Goal: Task Accomplishment & Management: Use online tool/utility

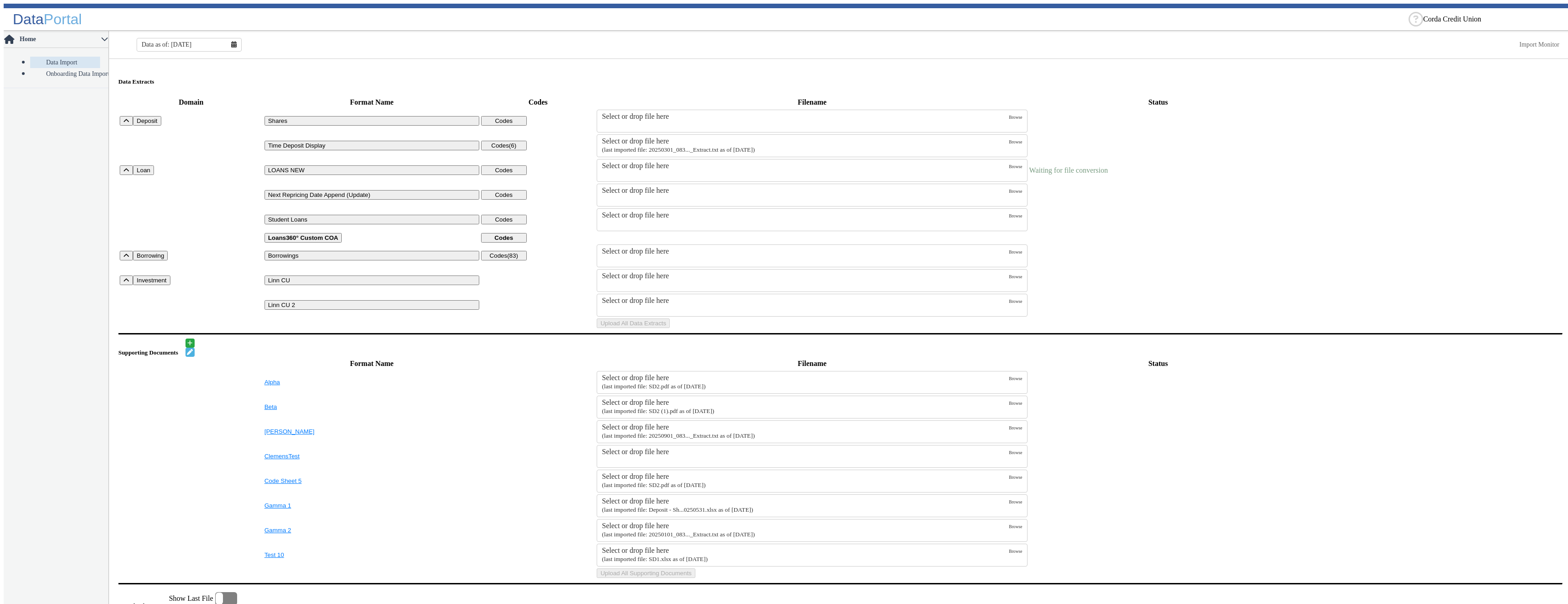
click at [660, 167] on div "Select or drop file here" at bounding box center [805, 166] width 407 height 8
click at [0, 0] on input "Select or drop file here" at bounding box center [0, 0] width 0 height 0
click at [670, 329] on button "Upload All Data Extracts" at bounding box center [633, 324] width 73 height 10
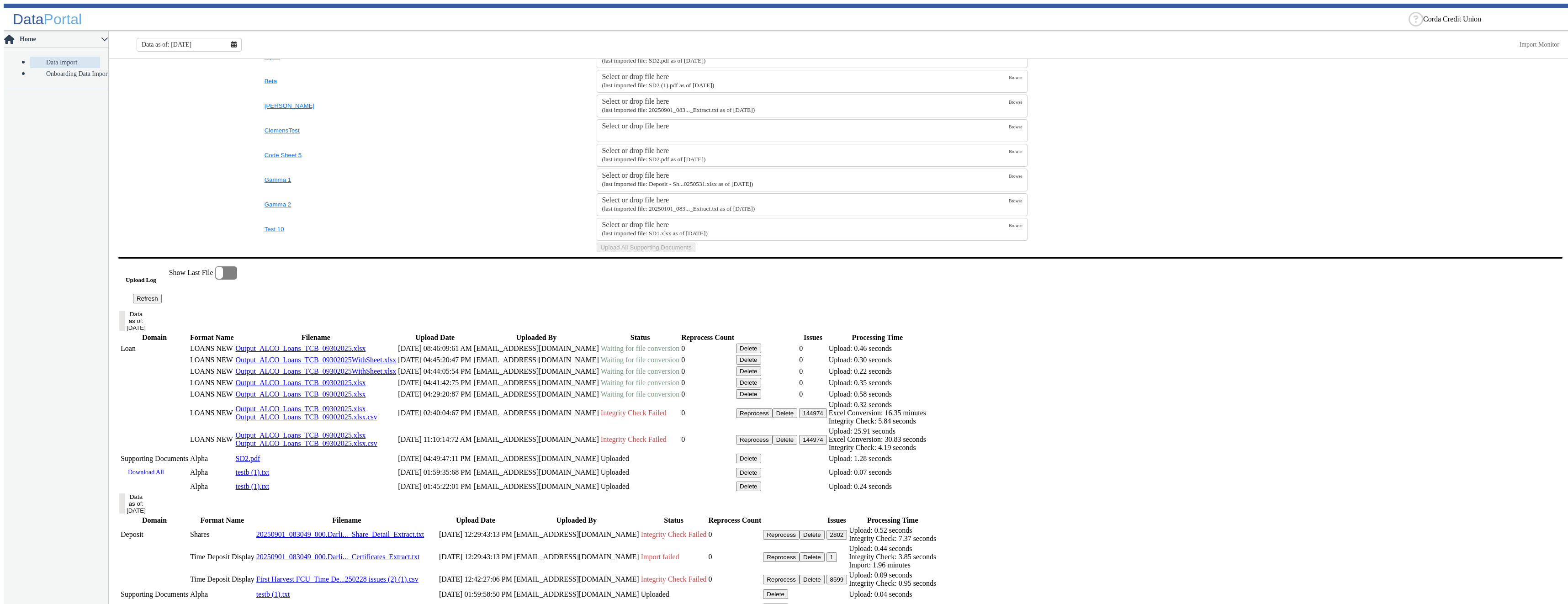
scroll to position [366, 0]
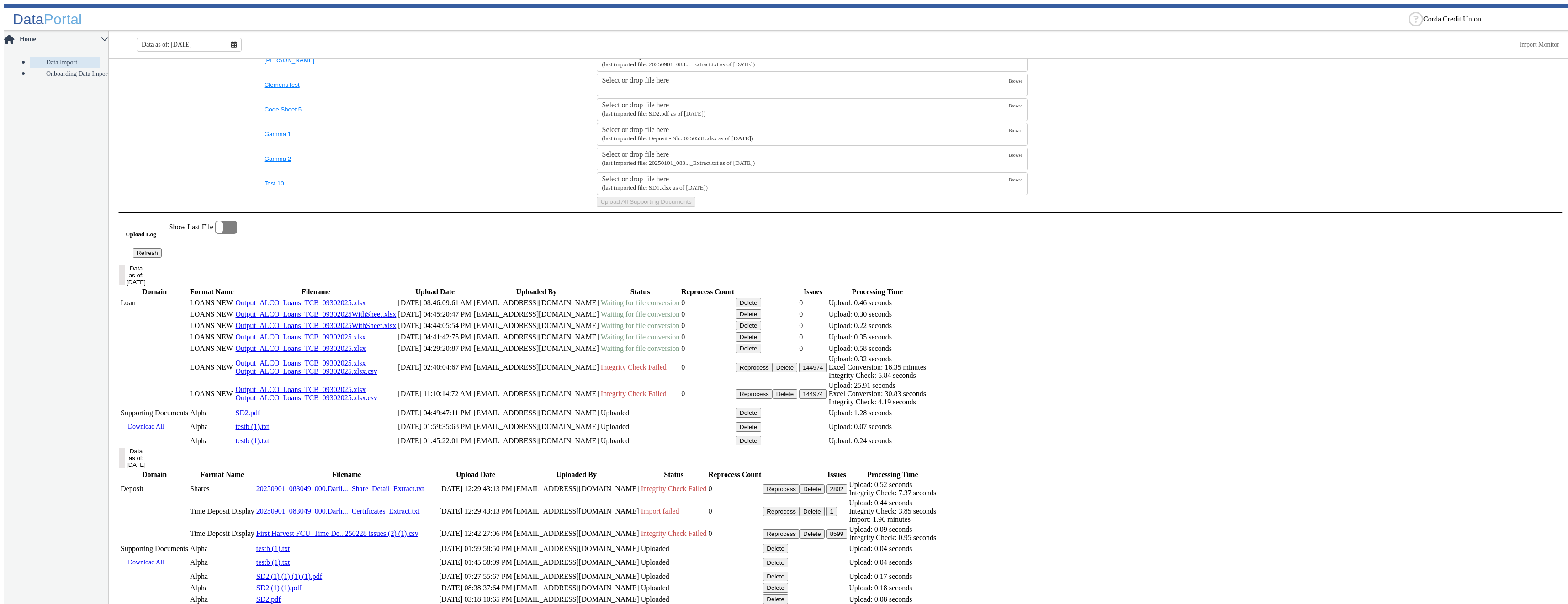
click at [162, 258] on button "Refresh" at bounding box center [147, 253] width 29 height 10
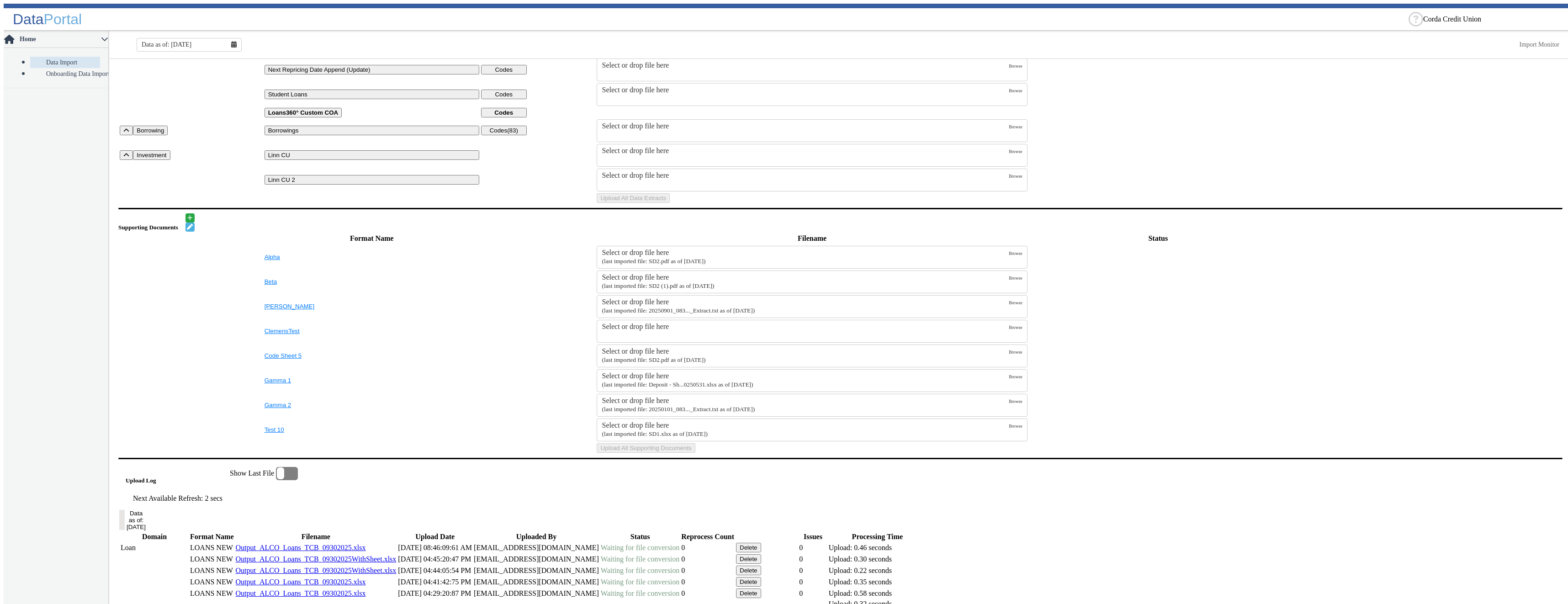
scroll to position [0, 0]
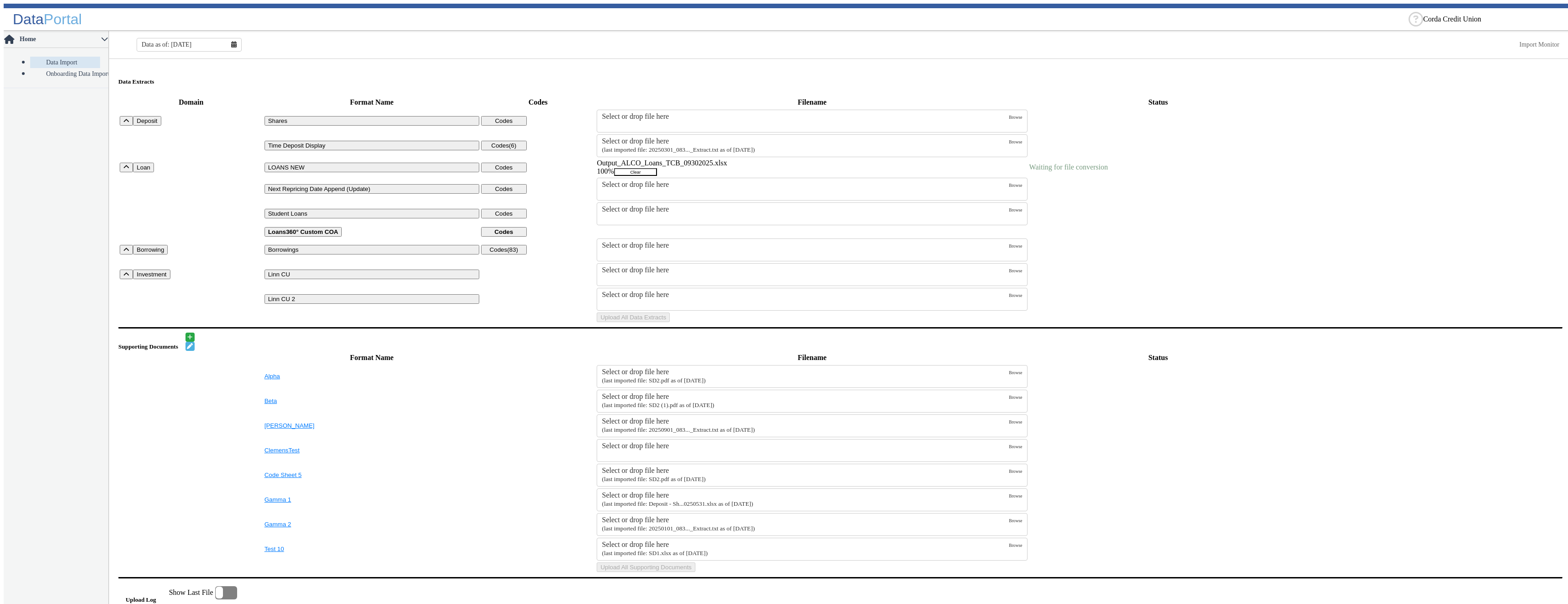
click at [657, 172] on button "Clear" at bounding box center [635, 172] width 43 height 8
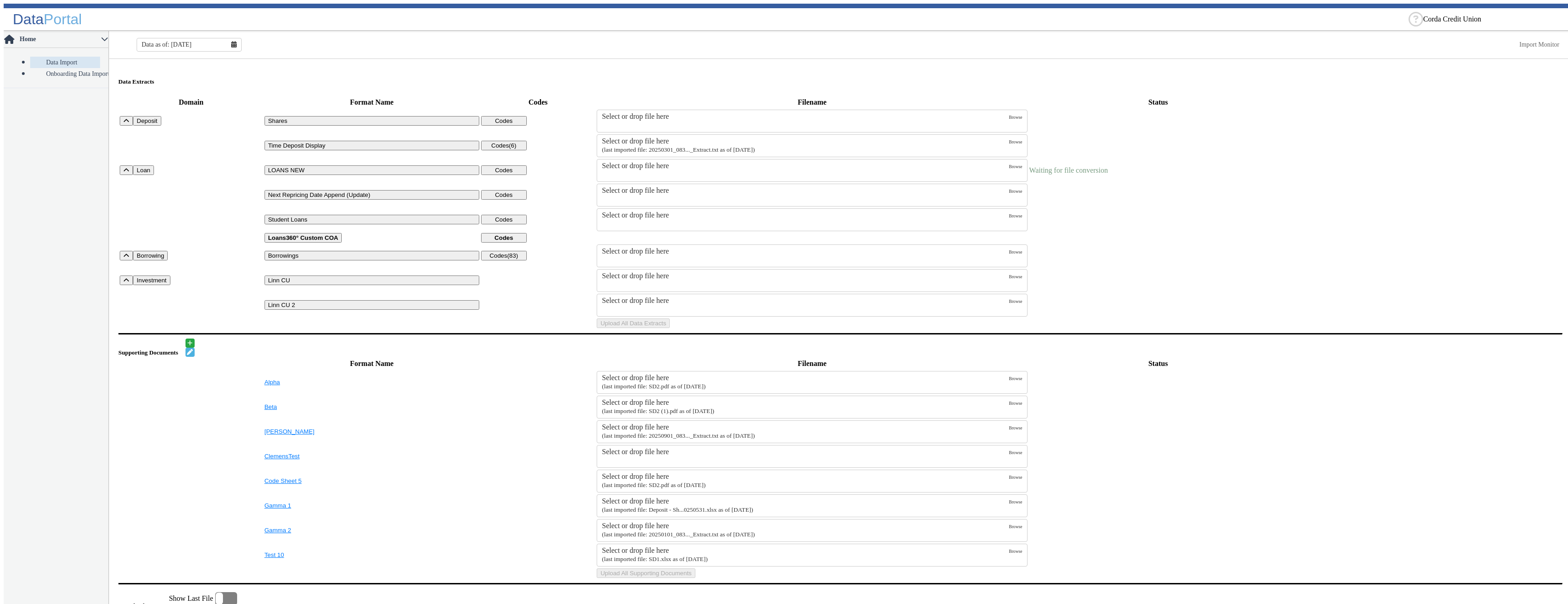
click at [802, 168] on div "Select or drop file here" at bounding box center [805, 166] width 407 height 8
click at [0, 0] on input "Select or drop file here" at bounding box center [0, 0] width 0 height 0
click at [670, 329] on button "Upload All Data Extracts" at bounding box center [633, 324] width 73 height 10
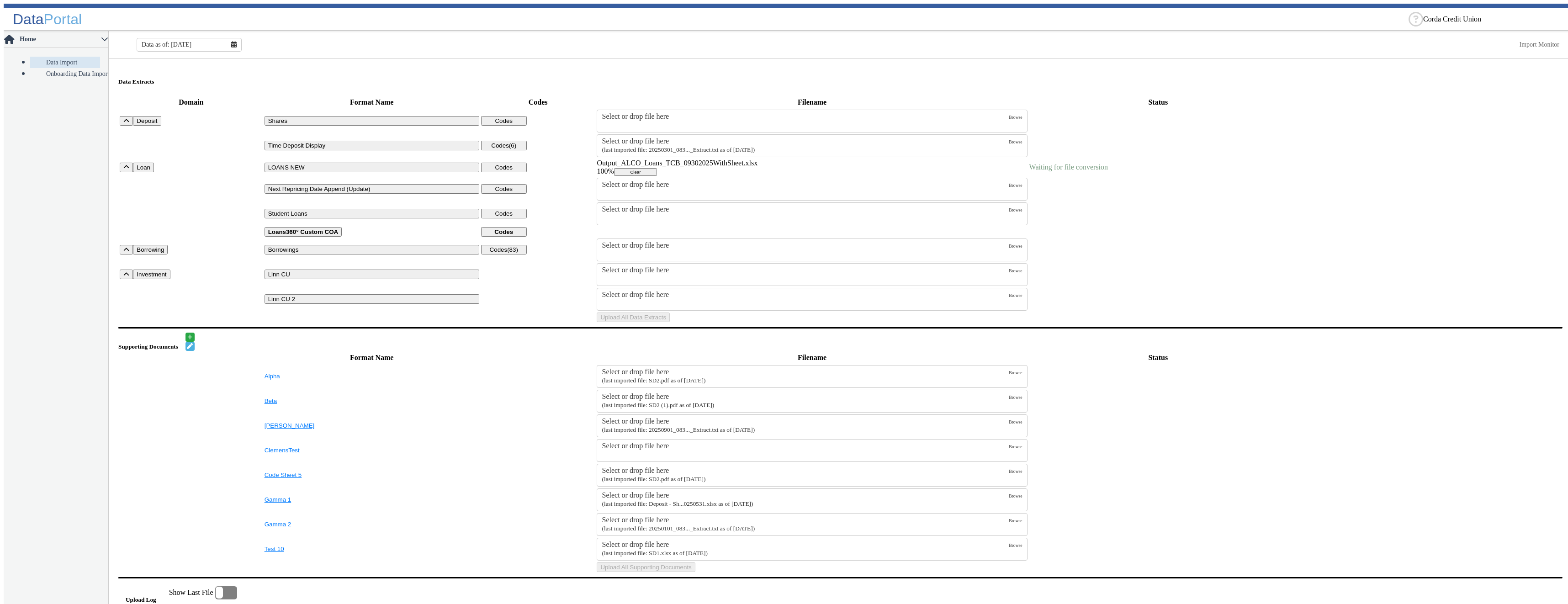
scroll to position [320, 0]
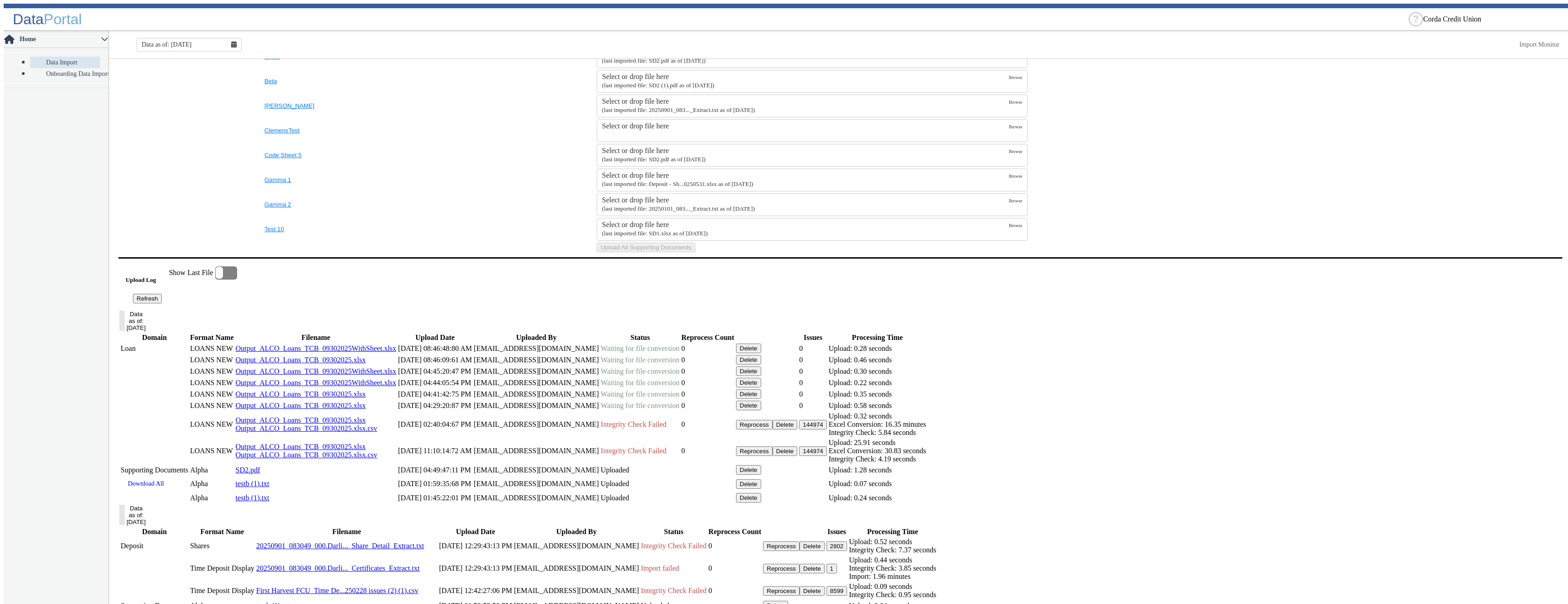
click at [162, 304] on button "Refresh" at bounding box center [147, 299] width 29 height 10
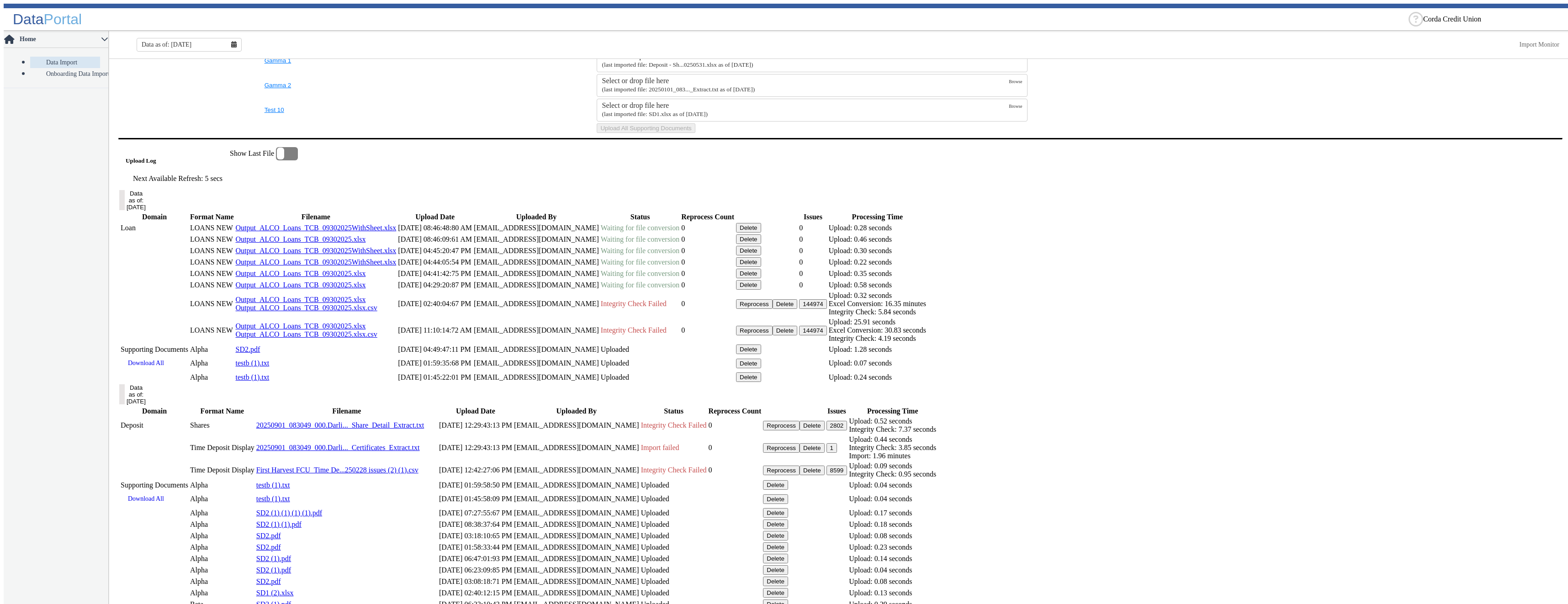
scroll to position [531, 0]
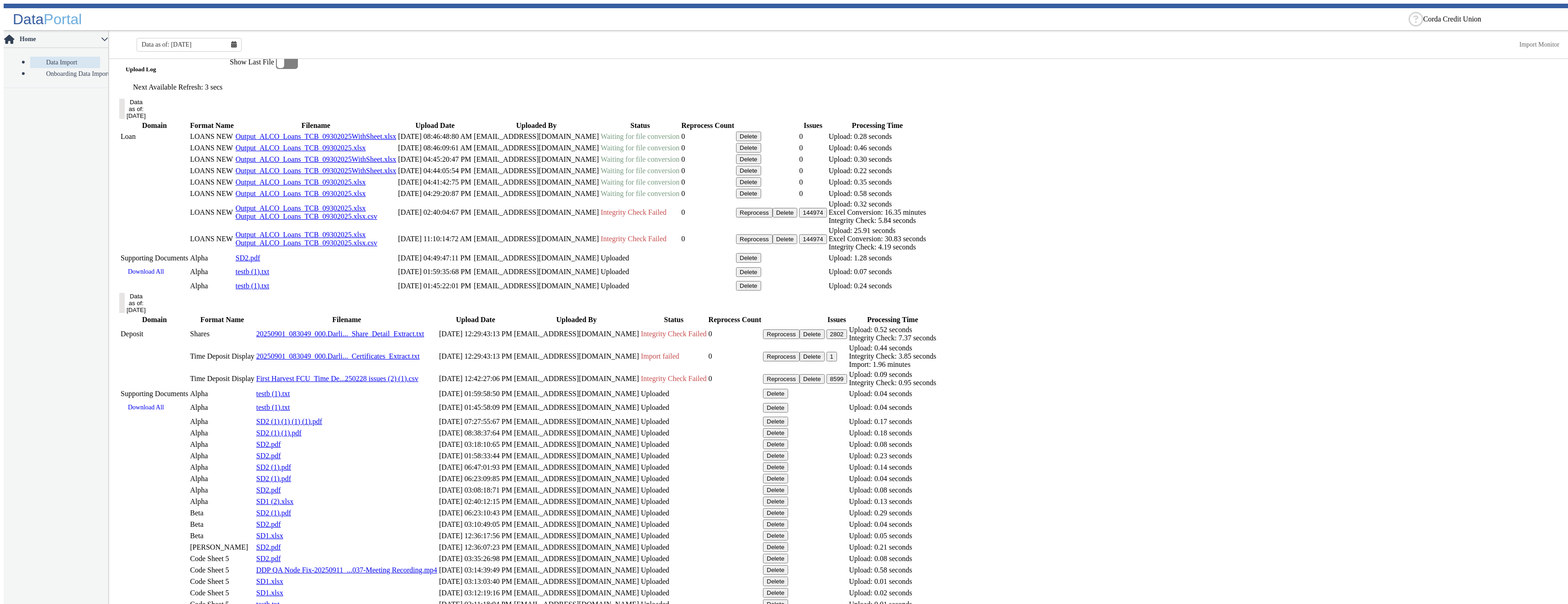
click at [761, 141] on button "Delete" at bounding box center [748, 136] width 25 height 10
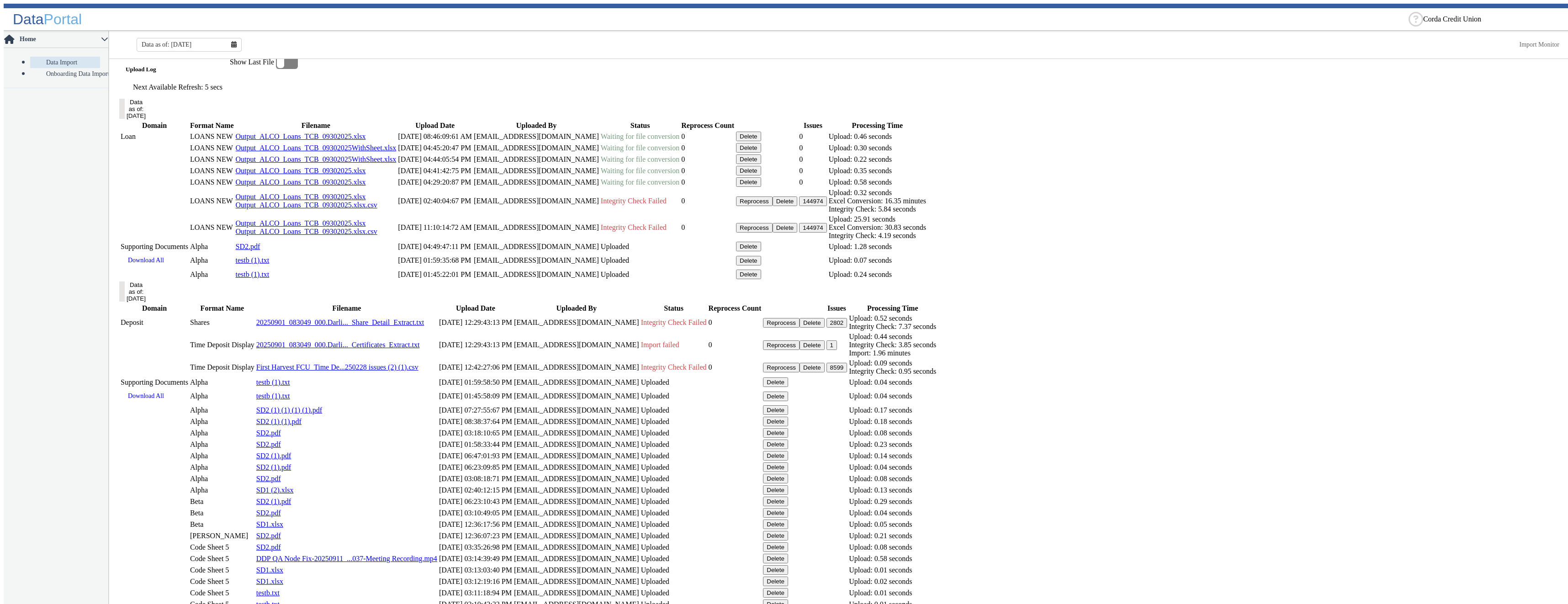
scroll to position [577, 0]
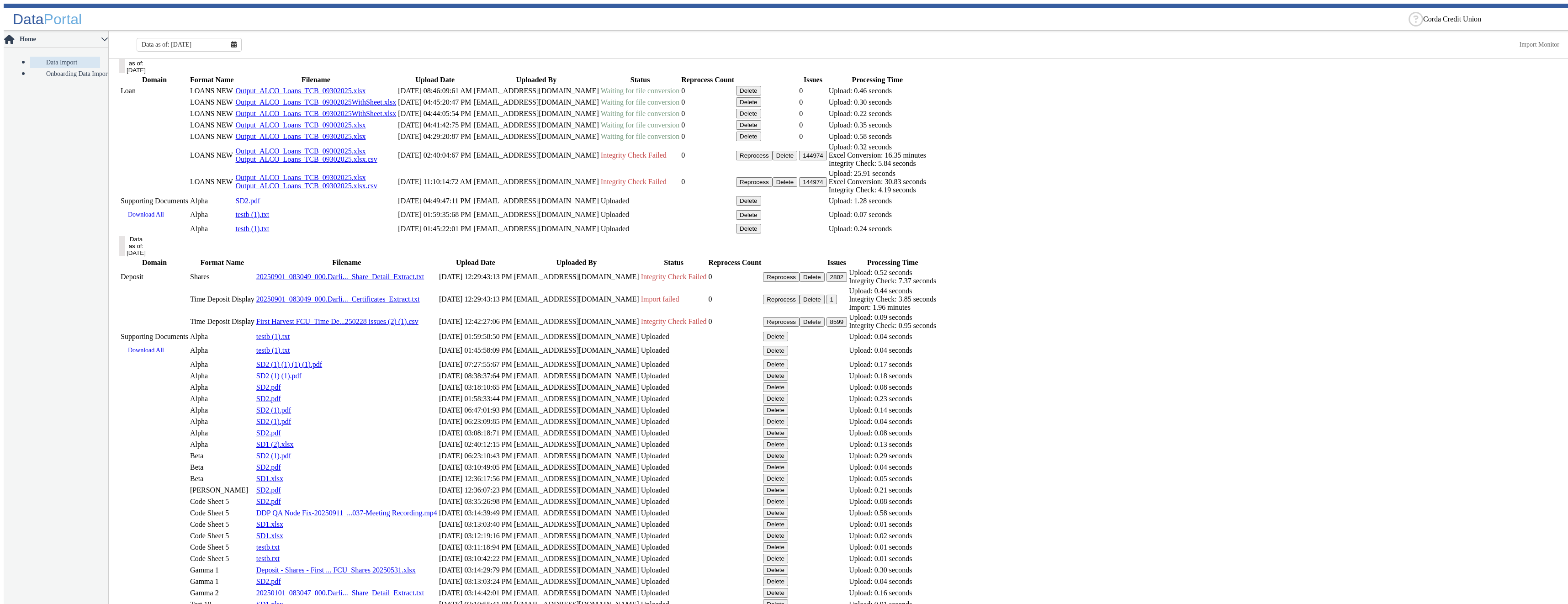
click at [761, 96] on button "Delete" at bounding box center [748, 91] width 25 height 10
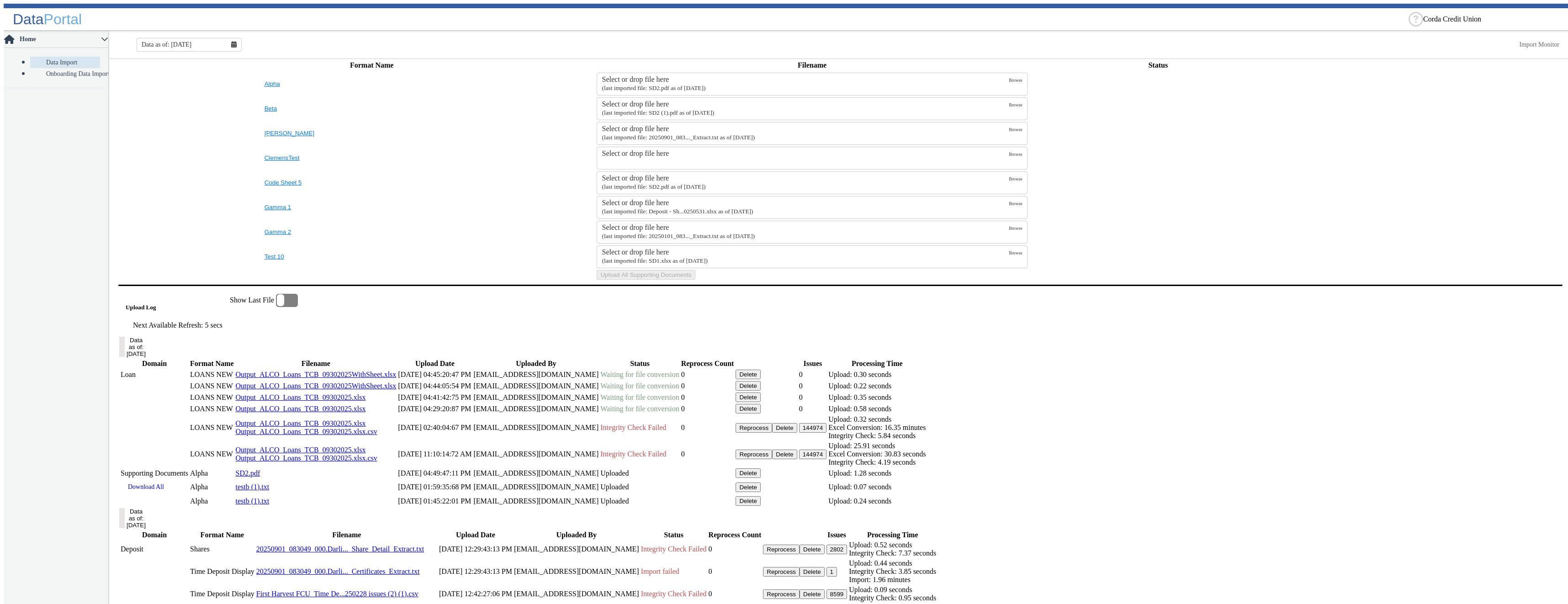
scroll to position [0, 0]
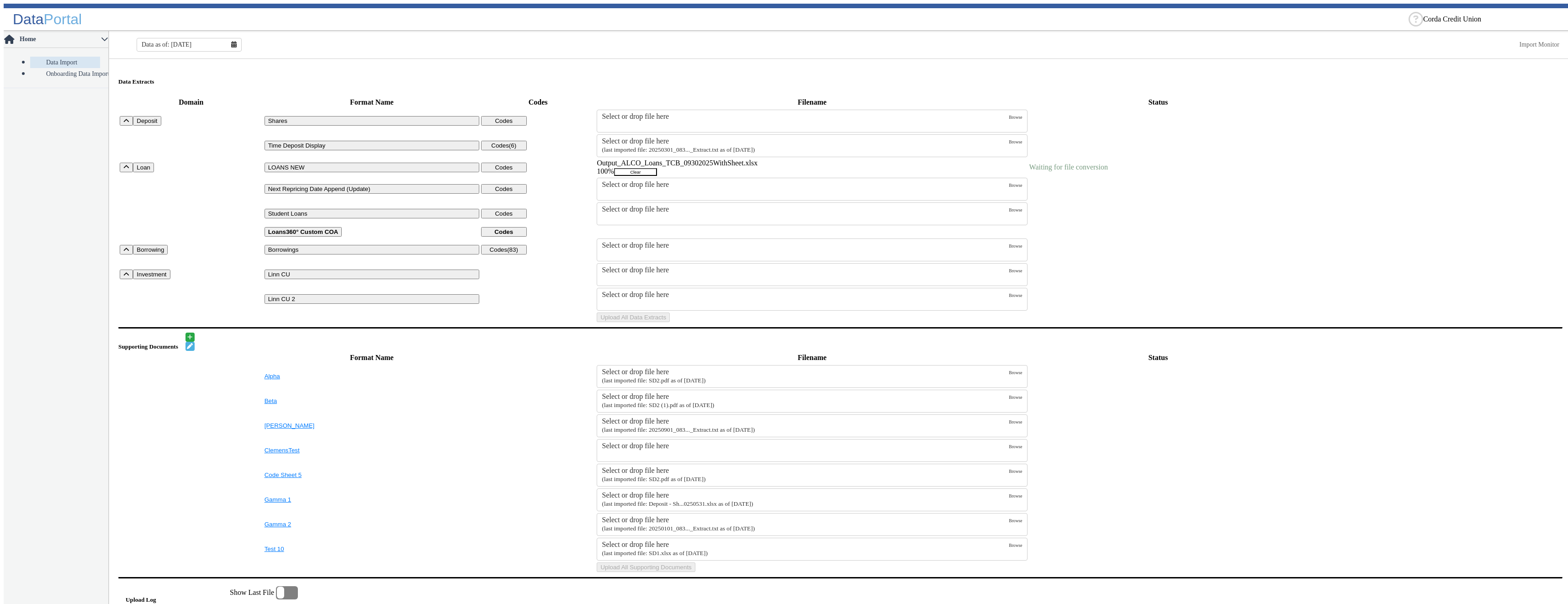
click at [657, 173] on button "Clear" at bounding box center [635, 172] width 43 height 8
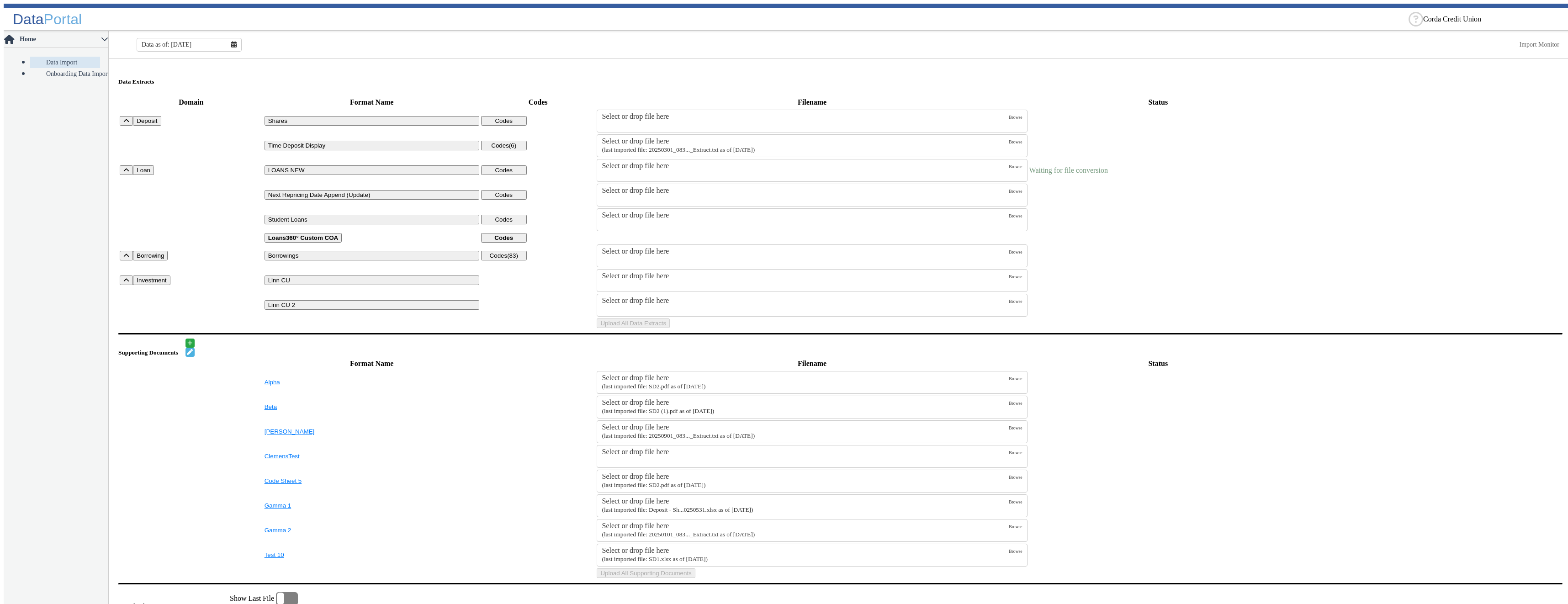
click at [751, 147] on small "(last imported file: 20250301_083..._Extract.txt as of [DATE])" at bounding box center [678, 150] width 153 height 7
click at [0, 0] on input "Select or drop file here (last imported file: 20250301_083..._Extract.txt as of…" at bounding box center [0, 0] width 0 height 0
click at [685, 165] on div "Select or drop file here" at bounding box center [805, 166] width 407 height 8
click at [0, 0] on input "Select or drop file here" at bounding box center [0, 0] width 0 height 0
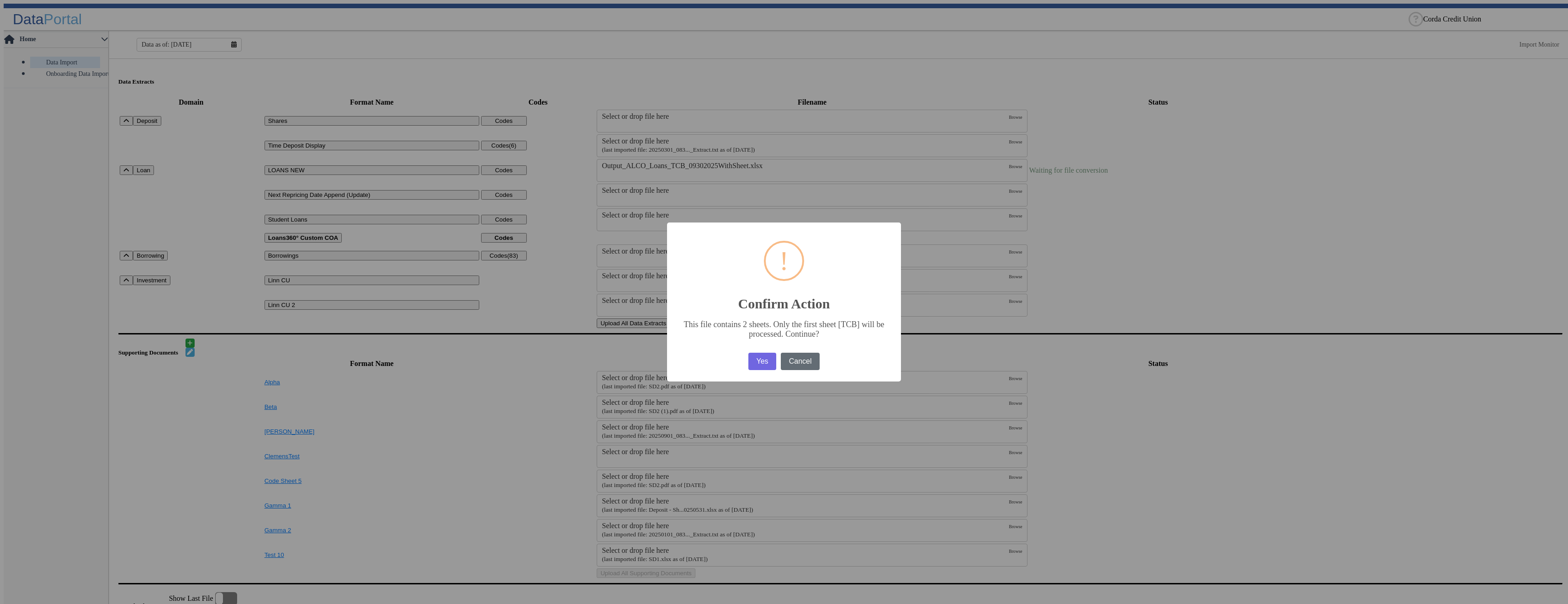
click at [807, 365] on button "Cancel" at bounding box center [800, 362] width 39 height 18
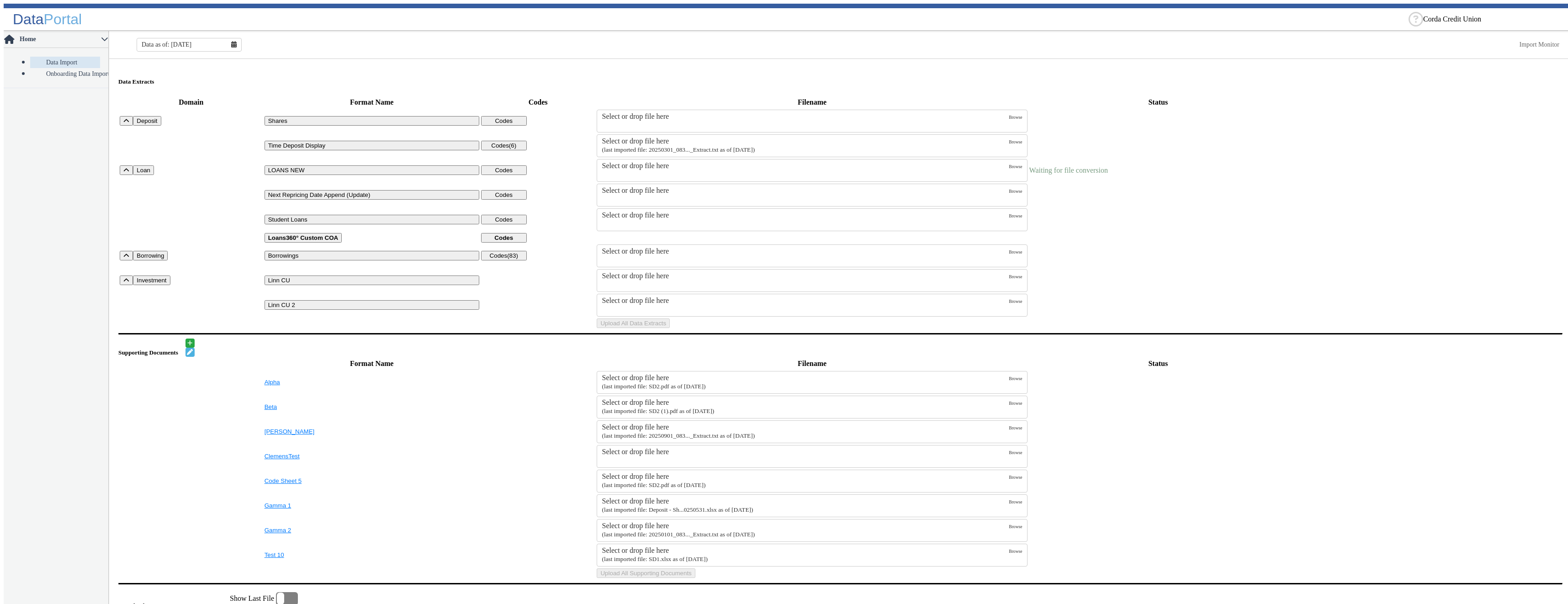
click at [640, 175] on label "Select or drop file here" at bounding box center [805, 171] width 407 height 18
click at [0, 0] on input "Select or drop file here" at bounding box center [0, 0] width 0 height 0
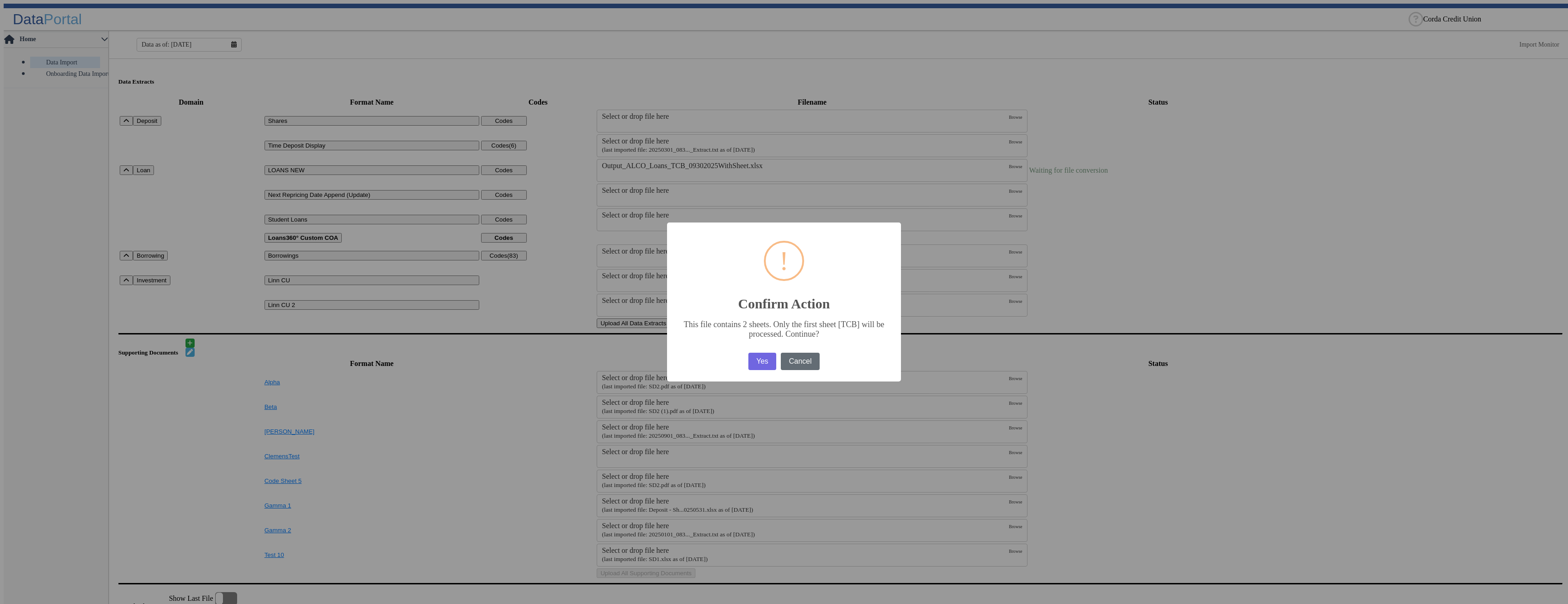
click at [810, 365] on button "Cancel" at bounding box center [800, 362] width 39 height 18
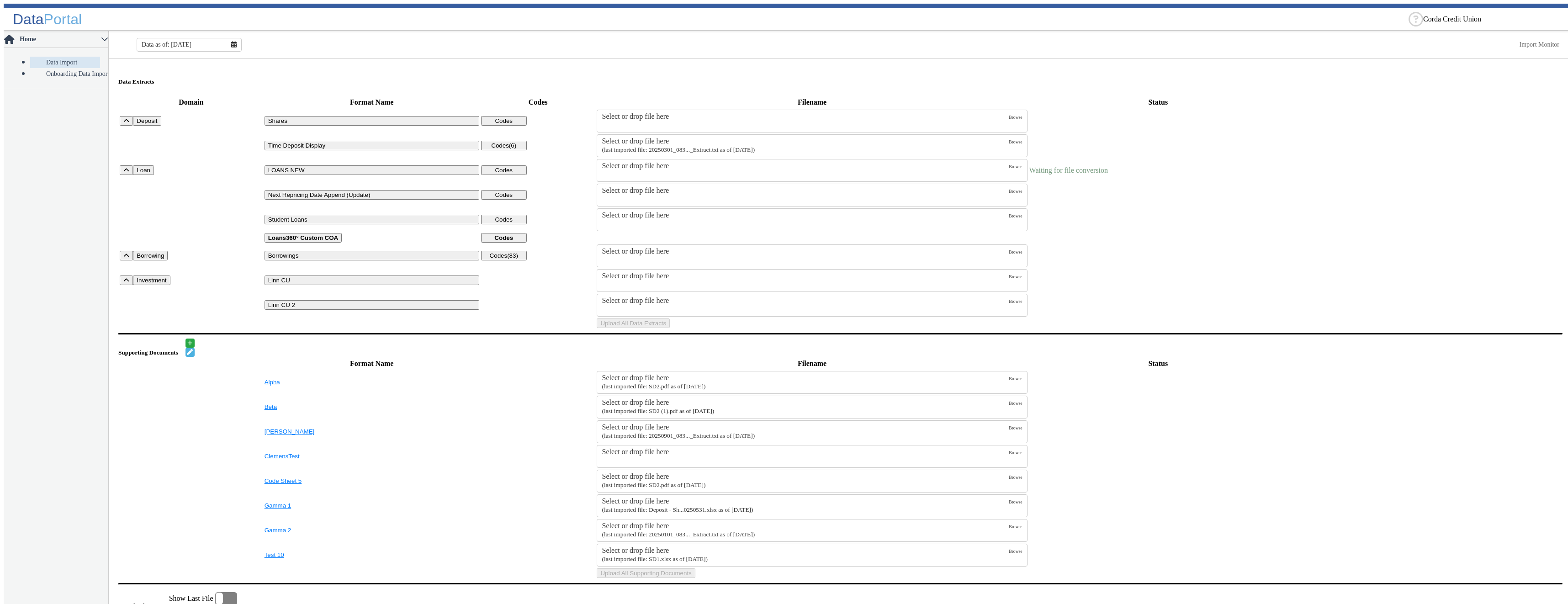
click at [635, 168] on div "Select or drop file here" at bounding box center [805, 166] width 407 height 8
click at [0, 0] on input "Select or drop file here" at bounding box center [0, 0] width 0 height 0
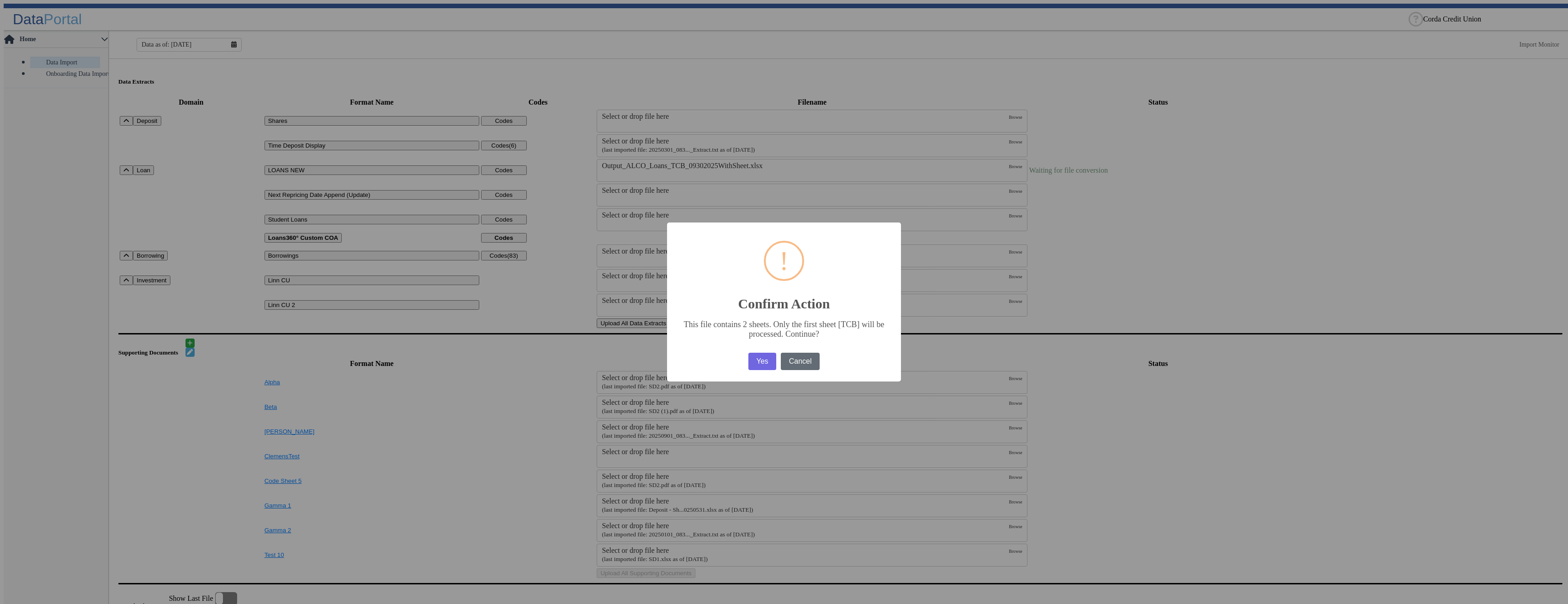
click at [802, 364] on button "Cancel" at bounding box center [800, 362] width 39 height 18
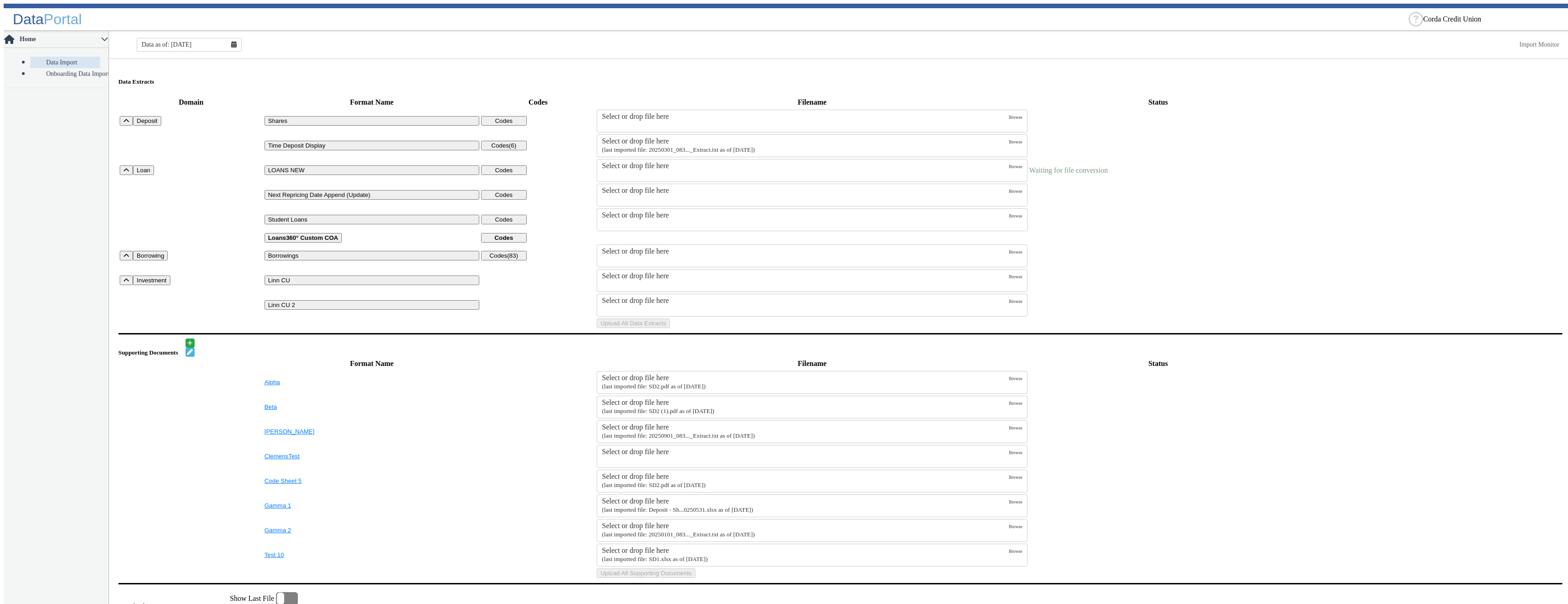
click at [648, 174] on label "Select or drop file here" at bounding box center [805, 171] width 407 height 18
click at [0, 0] on input "Select or drop file here" at bounding box center [0, 0] width 0 height 0
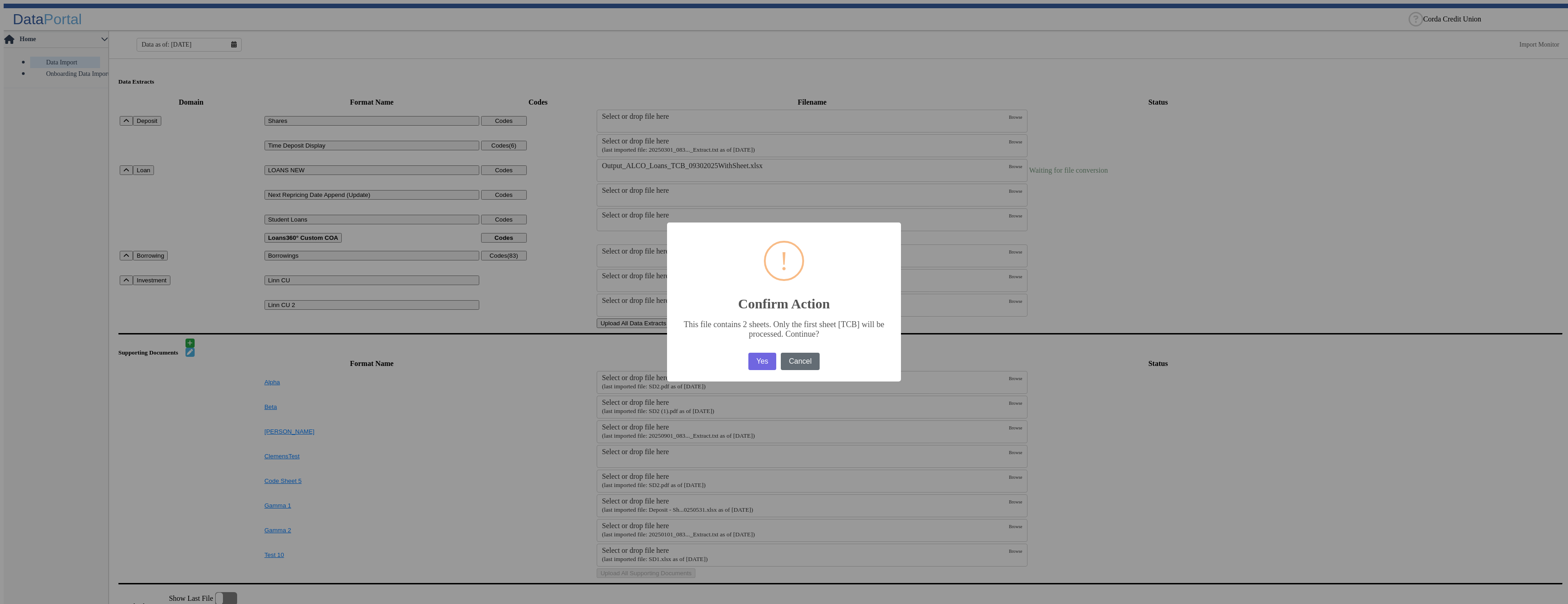
click at [806, 364] on button "Cancel" at bounding box center [800, 362] width 39 height 18
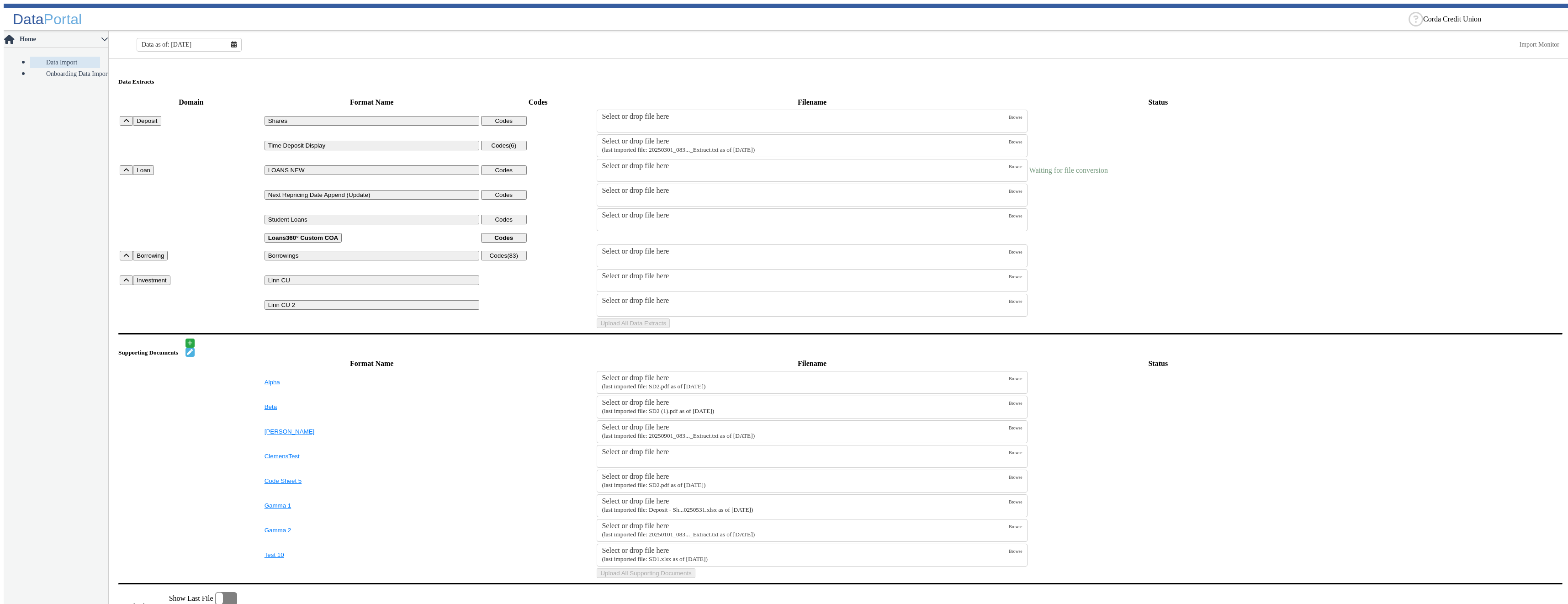
click at [648, 170] on div "Select or drop file here" at bounding box center [805, 166] width 407 height 8
click at [0, 0] on input "Select or drop file here" at bounding box center [0, 0] width 0 height 0
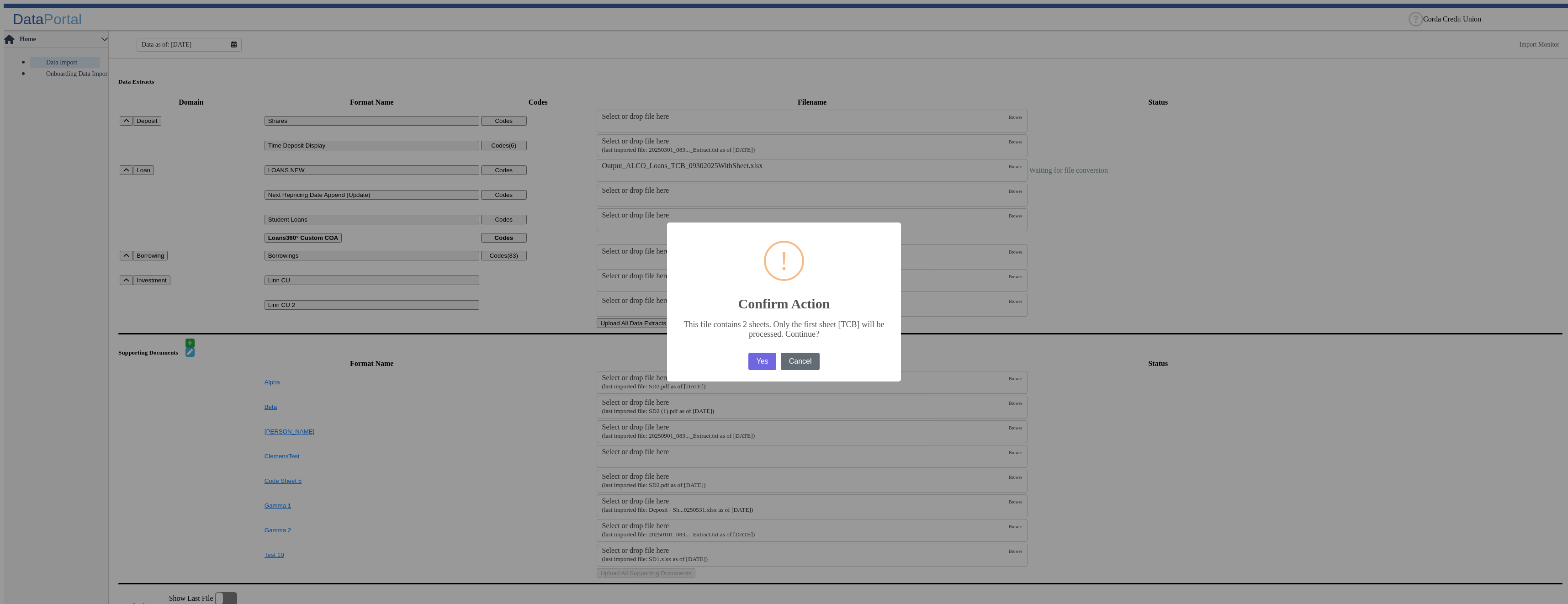
click at [801, 364] on button "Cancel" at bounding box center [800, 362] width 39 height 18
